Goal: Information Seeking & Learning: Find specific fact

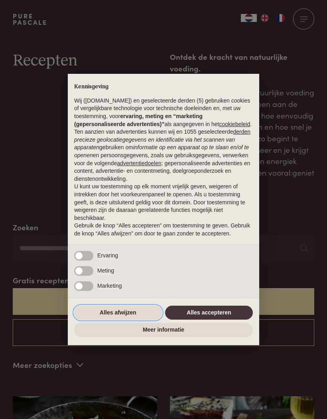
click at [124, 319] on button "Alles afwijzen" at bounding box center [118, 312] width 88 height 14
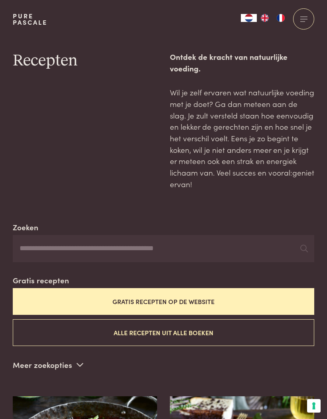
click at [56, 247] on input "Zoeken" at bounding box center [163, 248] width 301 height 27
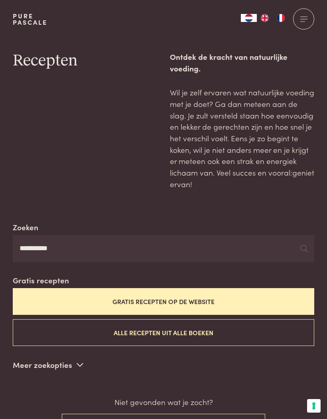
type input "*********"
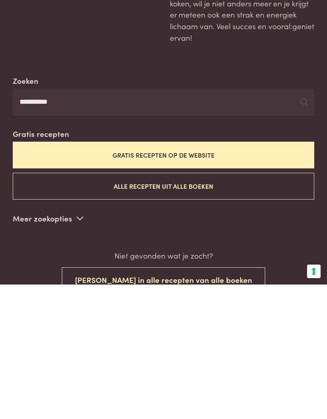
scroll to position [14, 0]
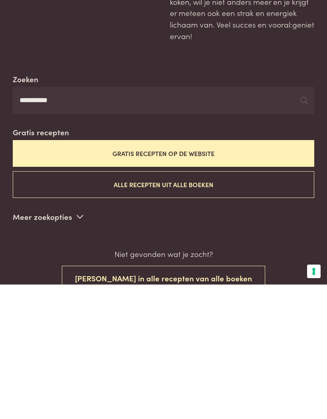
click at [206, 400] on button "[PERSON_NAME] in alle recepten van alle boeken" at bounding box center [163, 412] width 203 height 25
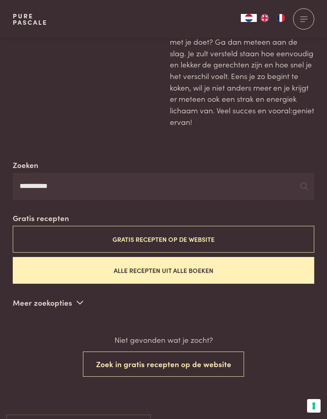
scroll to position [62, 0]
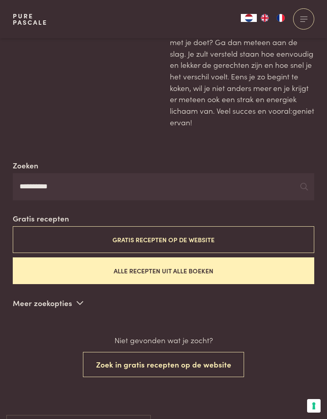
scroll to position [183, 0]
